Goal: Communication & Community: Participate in discussion

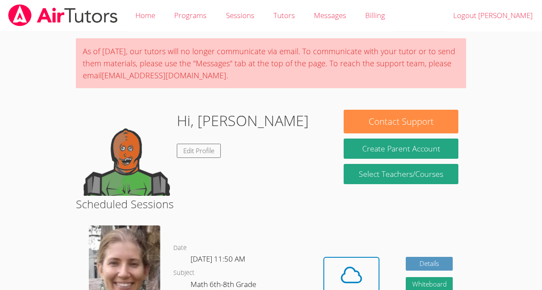
scroll to position [84, 0]
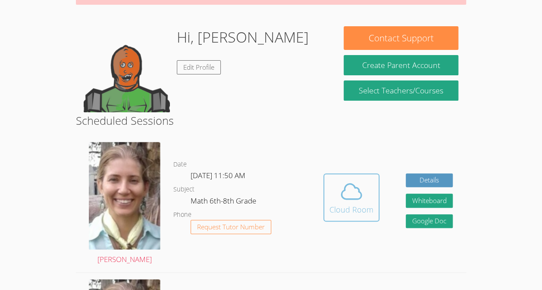
click at [366, 195] on span at bounding box center [351, 192] width 44 height 24
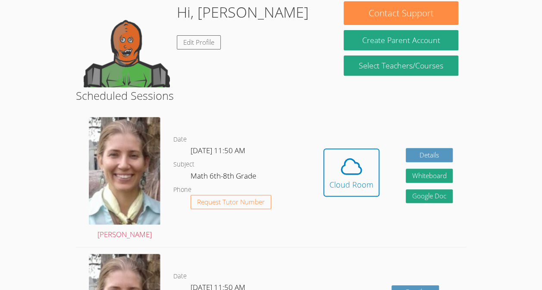
scroll to position [143, 0]
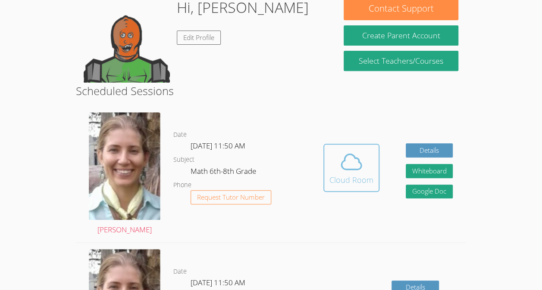
click at [350, 183] on div "Cloud Room" at bounding box center [351, 180] width 44 height 12
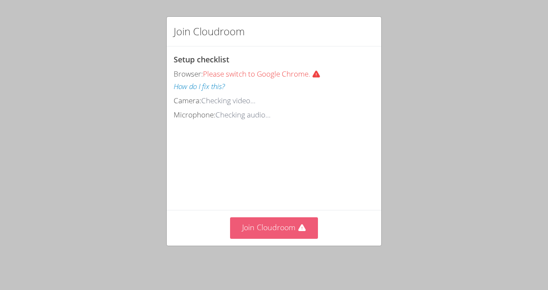
click at [272, 234] on button "Join Cloudroom" at bounding box center [274, 228] width 88 height 21
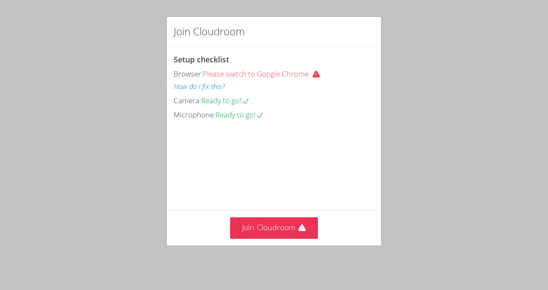
click at [260, 250] on div "Join Cloudroom Setup checklist Browser: Please switch to Google Chrome. How do …" at bounding box center [274, 145] width 548 height 290
click at [252, 229] on button "Join Cloudroom" at bounding box center [274, 228] width 88 height 21
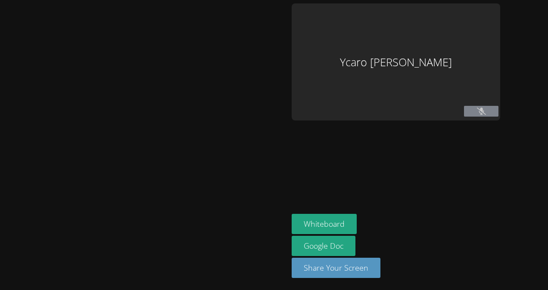
click at [243, 205] on div at bounding box center [143, 145] width 281 height 284
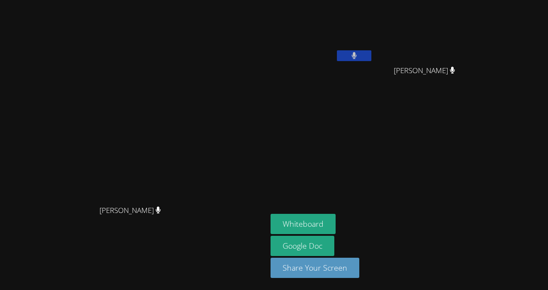
click at [373, 90] on div "Ycaro Eduardo Maricato Vieira" at bounding box center [322, 49] width 103 height 92
click at [259, 16] on div "Diana Andrade Diana Andrade" at bounding box center [133, 145] width 260 height 284
click at [483, 133] on aside "Ycaro Eduardo Maricato Vieira Carla Guzman Encarnacion Carla Guzman Encarnacion…" at bounding box center [374, 145] width 215 height 290
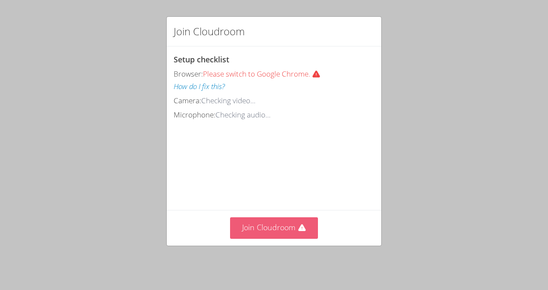
click at [268, 233] on button "Join Cloudroom" at bounding box center [274, 228] width 88 height 21
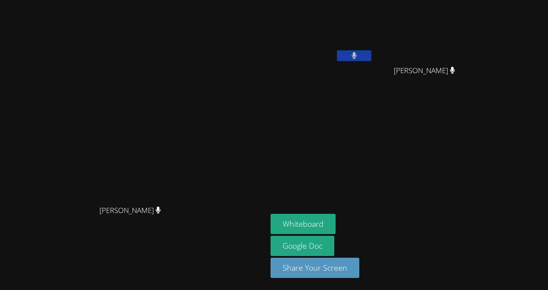
click at [69, 55] on video at bounding box center [133, 128] width 129 height 146
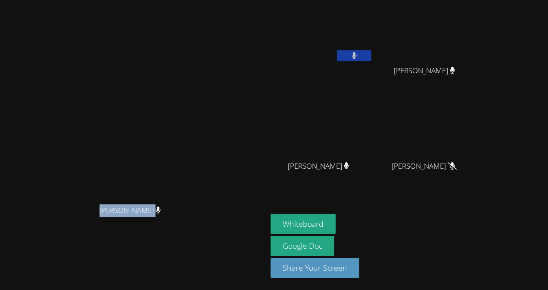
drag, startPoint x: 105, startPoint y: 37, endPoint x: 252, endPoint y: 213, distance: 229.4
click at [252, 213] on div "Diana Andrade Diana Andrade" at bounding box center [133, 145] width 260 height 181
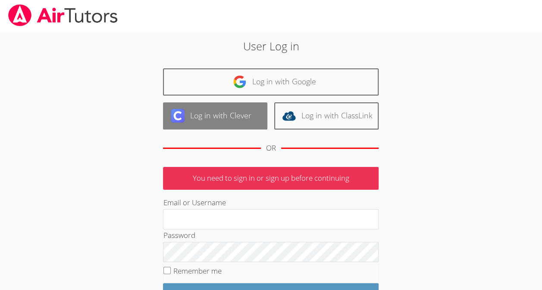
click at [227, 118] on link "Log in with Clever" at bounding box center [215, 116] width 104 height 27
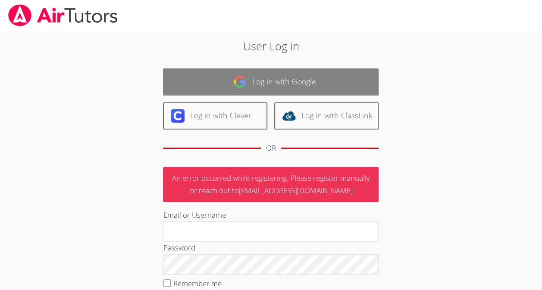
click at [253, 81] on link "Log in with Google" at bounding box center [270, 82] width 215 height 27
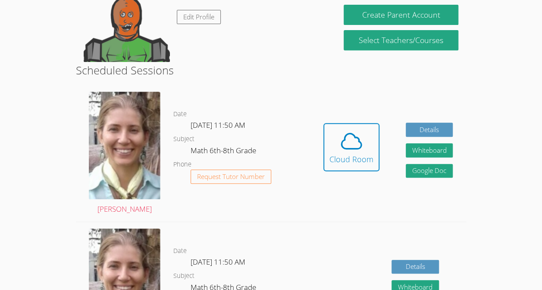
scroll to position [164, 0]
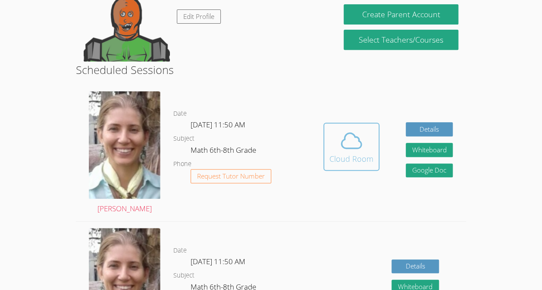
click at [337, 129] on span at bounding box center [351, 141] width 44 height 24
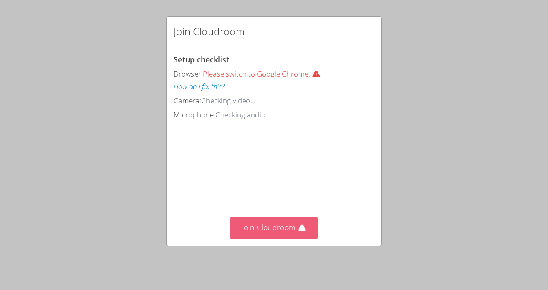
click at [274, 231] on button "Join Cloudroom" at bounding box center [274, 228] width 88 height 21
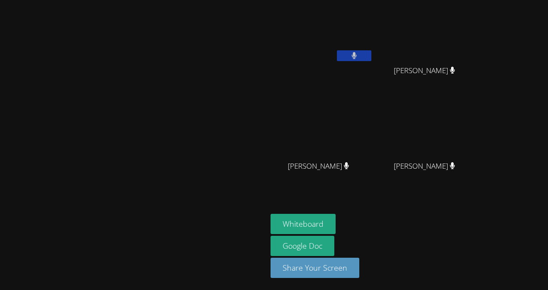
click at [483, 171] on aside "Ycaro [PERSON_NAME] [PERSON_NAME] [PERSON_NAME] [PERSON_NAME] [PERSON_NAME] [PE…" at bounding box center [374, 145] width 215 height 290
click at [264, 236] on div at bounding box center [133, 218] width 260 height 34
click at [378, 286] on aside "Ycaro Eduardo Maricato Vieira Carla Guzman Encarnacion Carla Guzman Encarnacion…" at bounding box center [374, 145] width 215 height 290
click at [334, 256] on link "Google Doc" at bounding box center [303, 246] width 64 height 20
click at [359, 262] on button "Share Your Screen" at bounding box center [315, 268] width 89 height 20
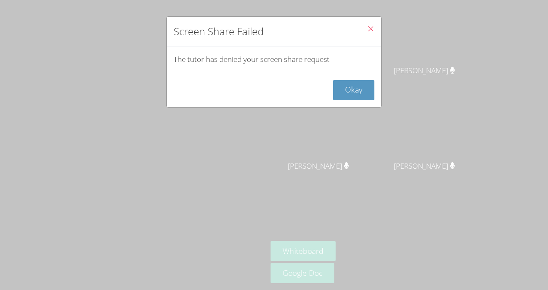
click at [117, 262] on div "Screen Share Failed The tutor has denied your screen share request Okay" at bounding box center [274, 145] width 548 height 290
click at [119, 254] on div "Screen Share Failed The tutor has denied your screen share request Okay" at bounding box center [274, 145] width 548 height 290
click at [343, 88] on button "Okay" at bounding box center [353, 90] width 41 height 20
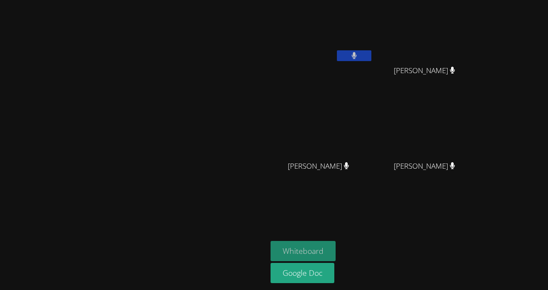
click at [336, 252] on button "Whiteboard" at bounding box center [303, 251] width 65 height 20
